Goal: Find specific page/section: Find specific page/section

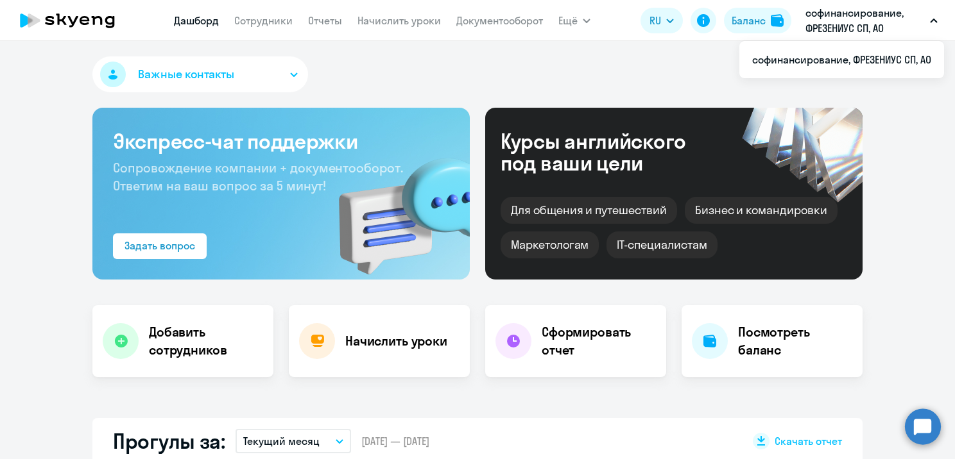
select select "30"
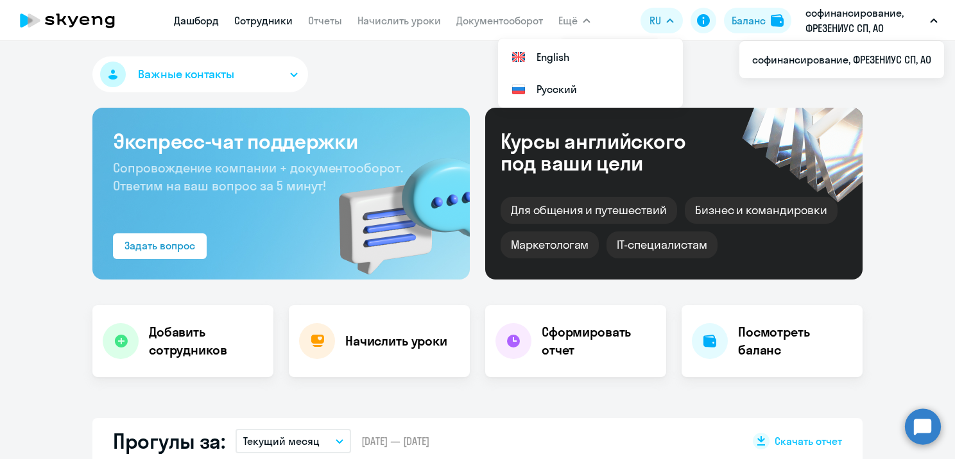
click at [257, 24] on link "Сотрудники" at bounding box center [263, 20] width 58 height 13
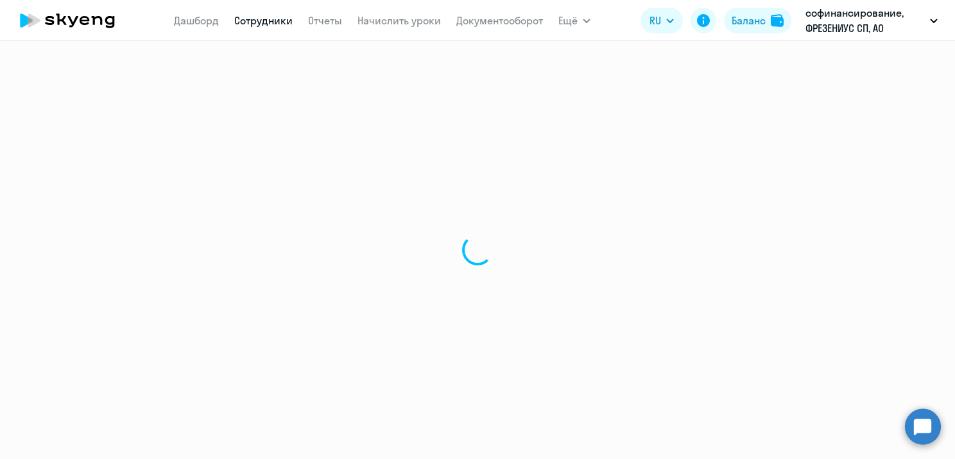
select select "30"
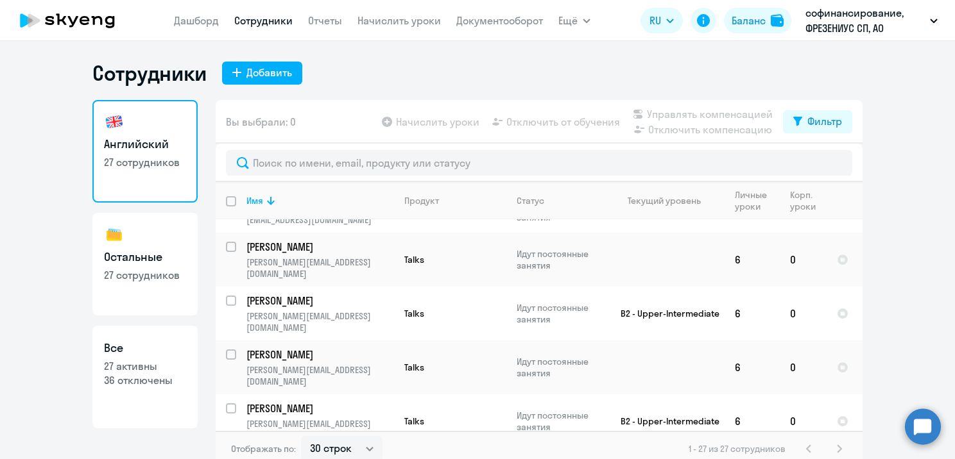
scroll to position [929, 0]
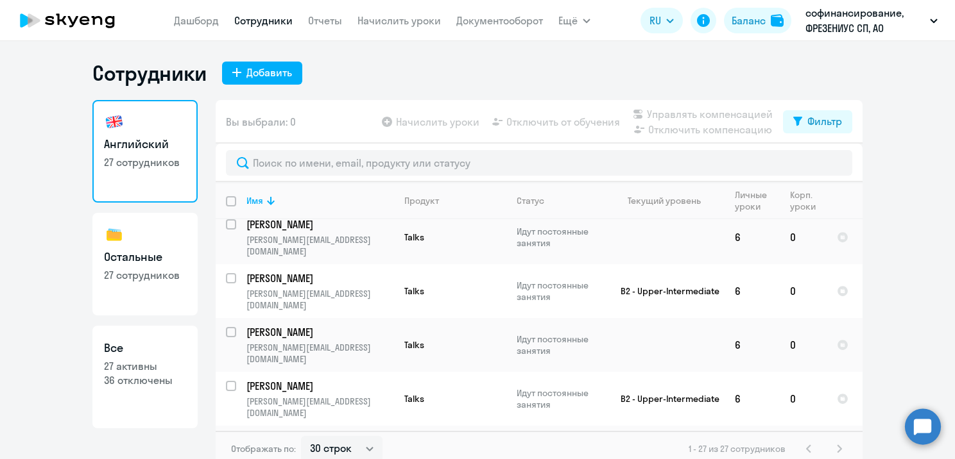
click at [163, 302] on link "Остальные 27 сотрудников" at bounding box center [144, 264] width 105 height 103
select select "30"
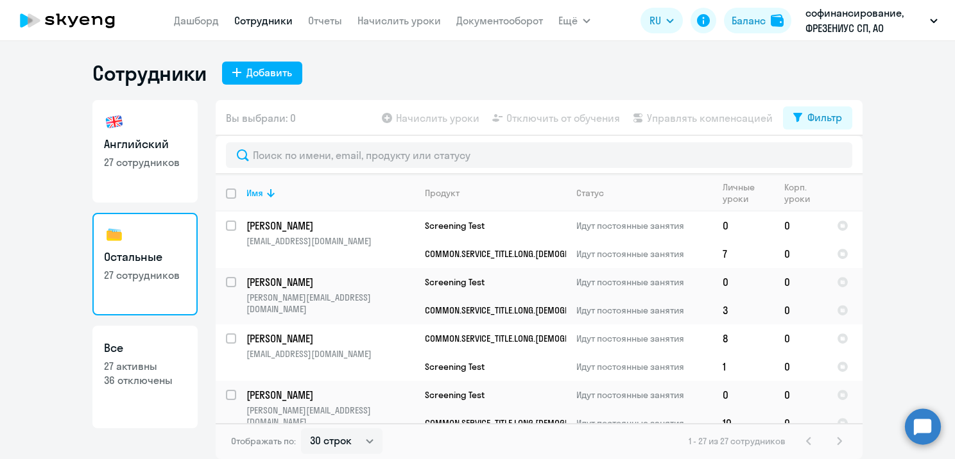
click at [151, 370] on p "27 активны" at bounding box center [145, 366] width 82 height 14
select select "30"
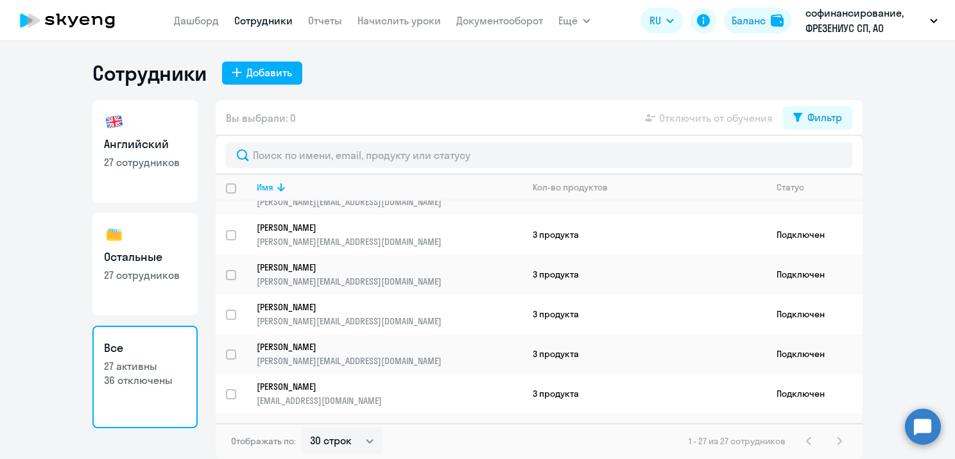
scroll to position [865, 0]
